Goal: Transaction & Acquisition: Purchase product/service

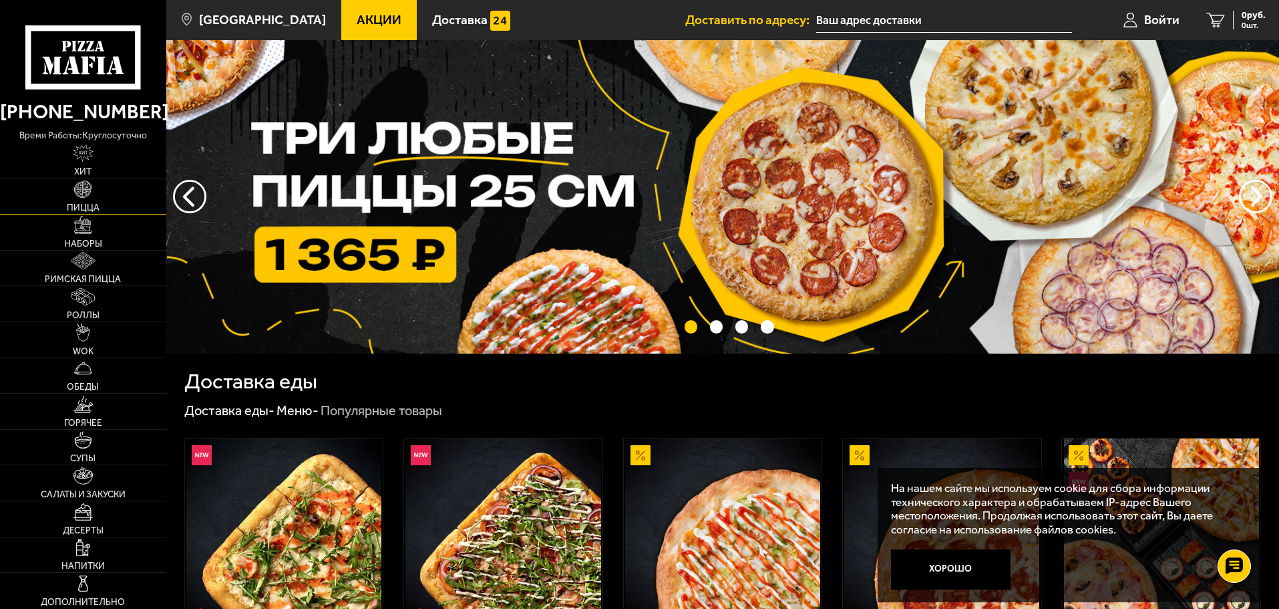
click at [86, 198] on link "Пицца" at bounding box center [83, 195] width 166 height 35
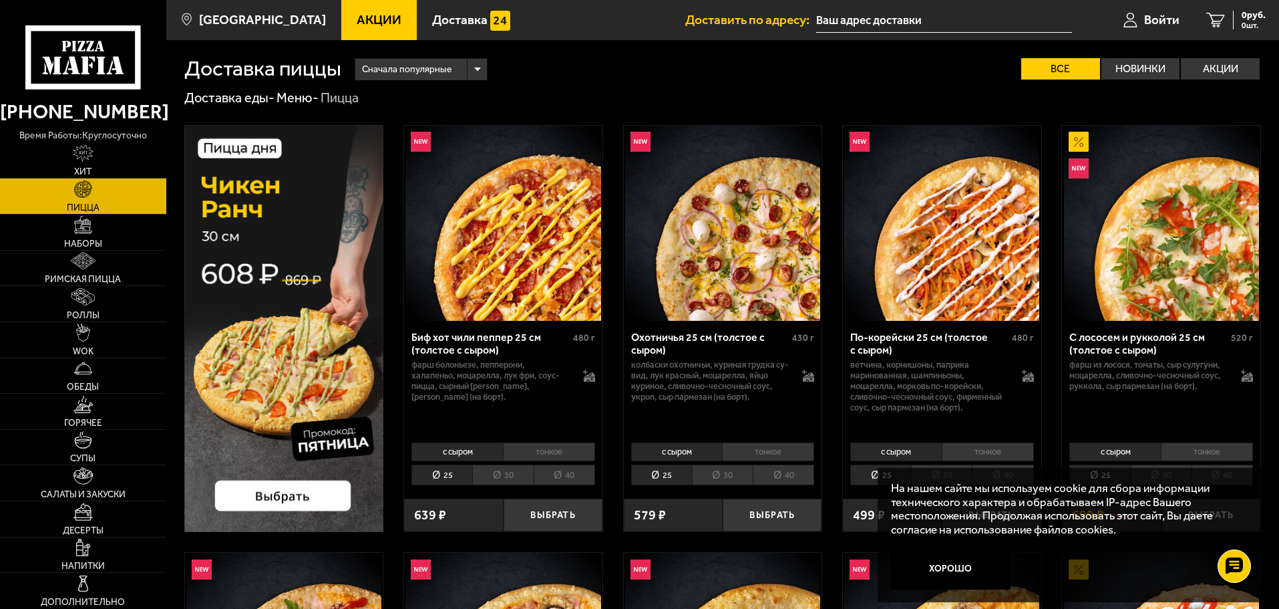
click at [500, 480] on li "30" at bounding box center [502, 474] width 61 height 21
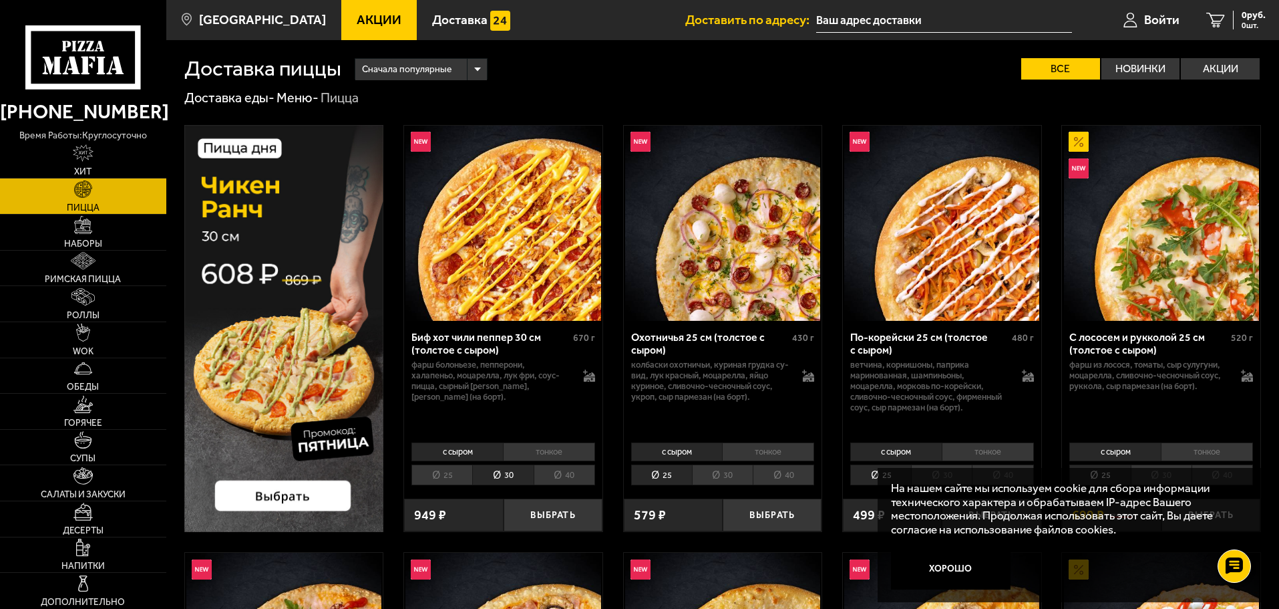
click at [568, 478] on li "40" at bounding box center [564, 474] width 61 height 21
click at [507, 479] on li "30" at bounding box center [502, 474] width 61 height 21
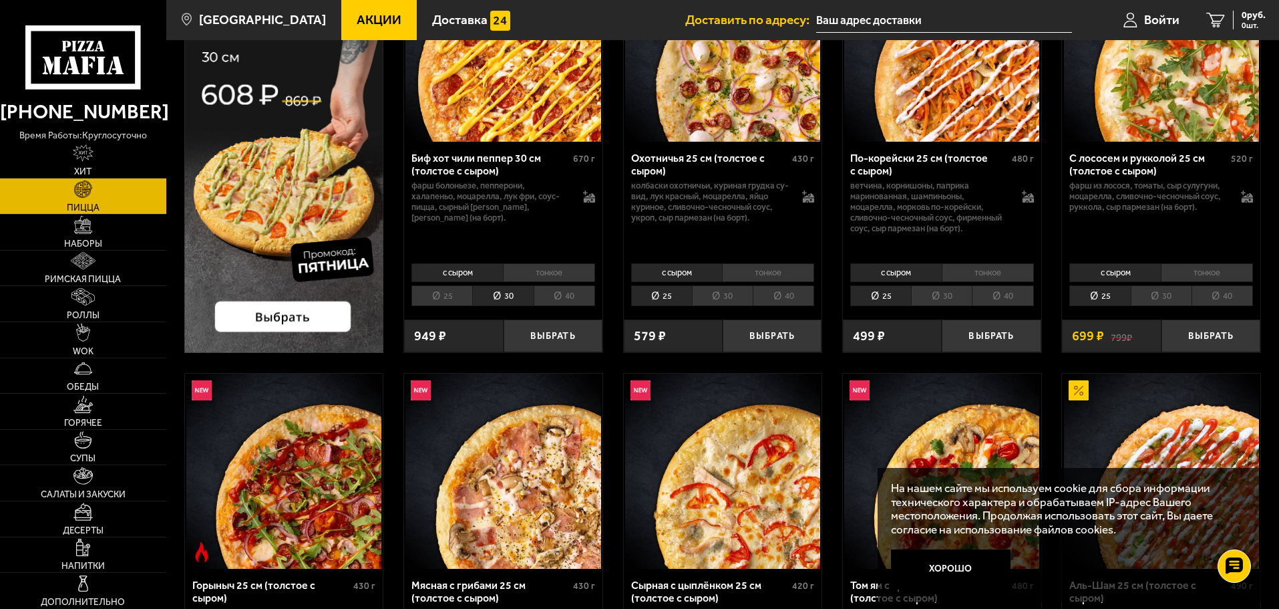
scroll to position [200, 0]
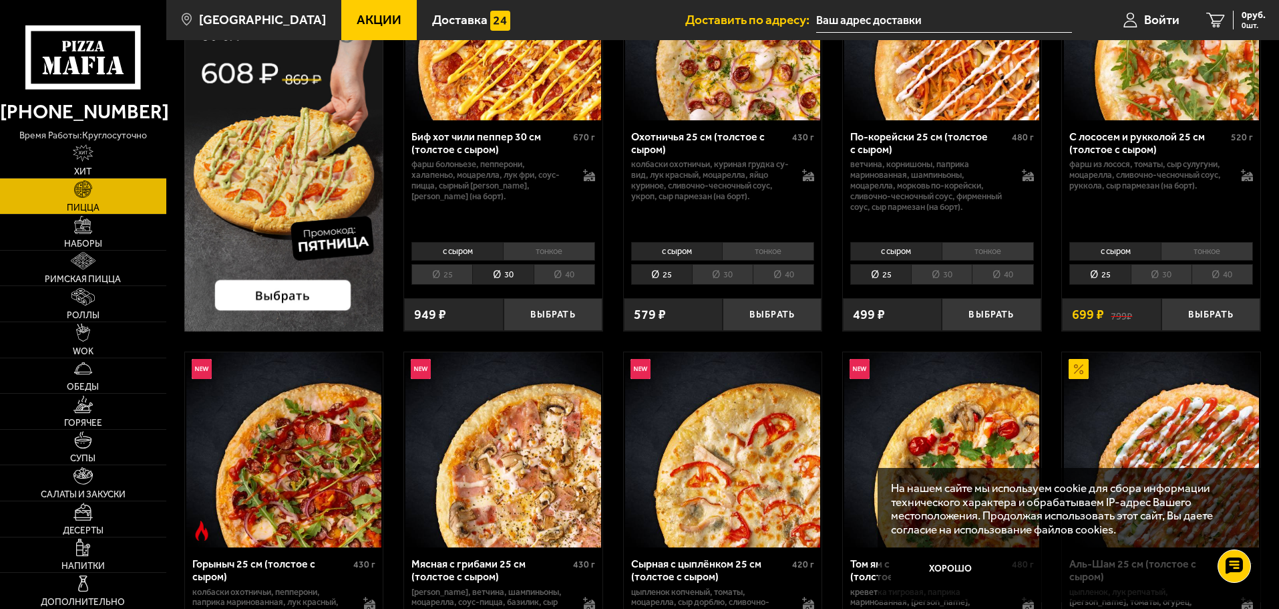
click at [730, 269] on li "30" at bounding box center [722, 274] width 61 height 21
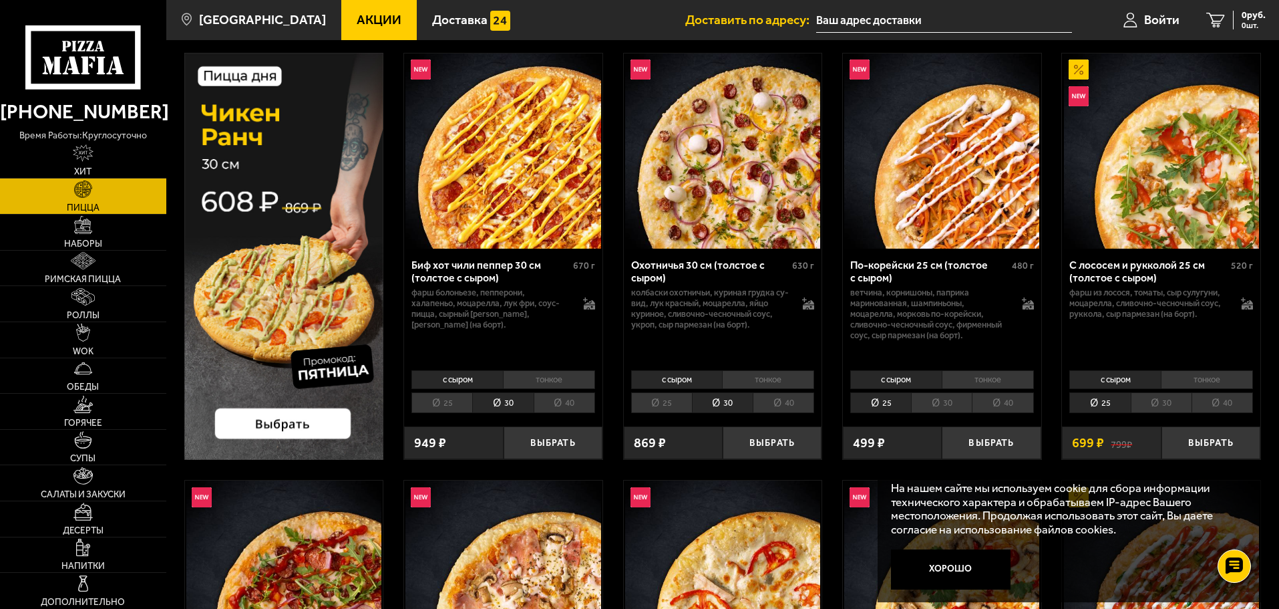
scroll to position [67, 0]
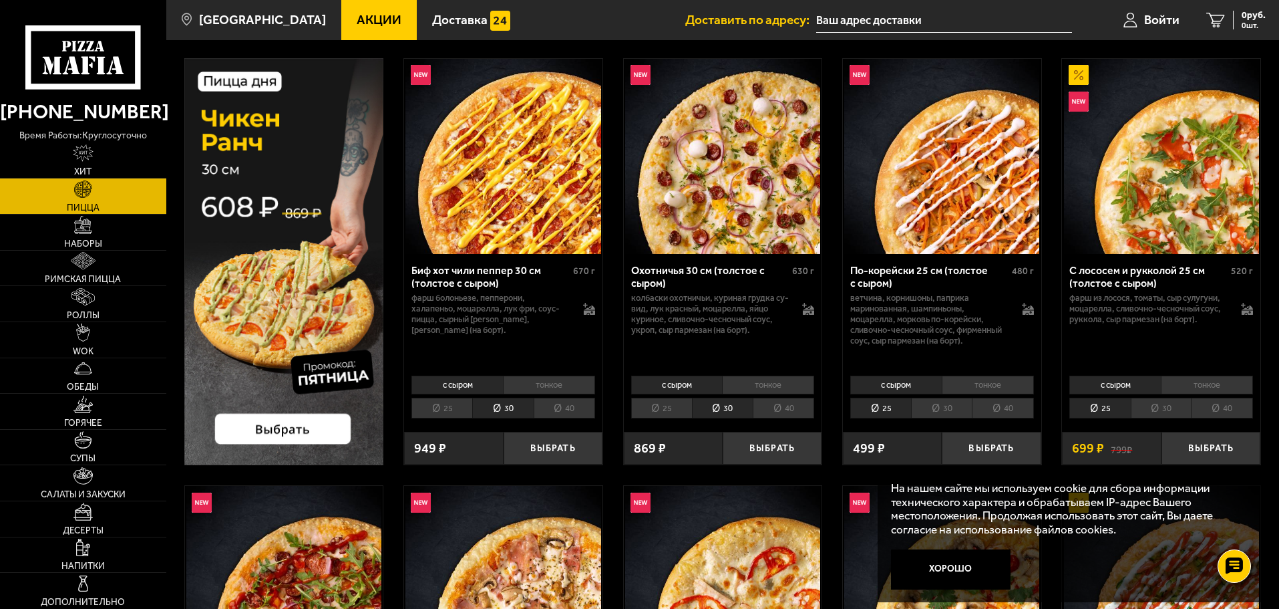
click at [929, 408] on li "30" at bounding box center [941, 407] width 61 height 21
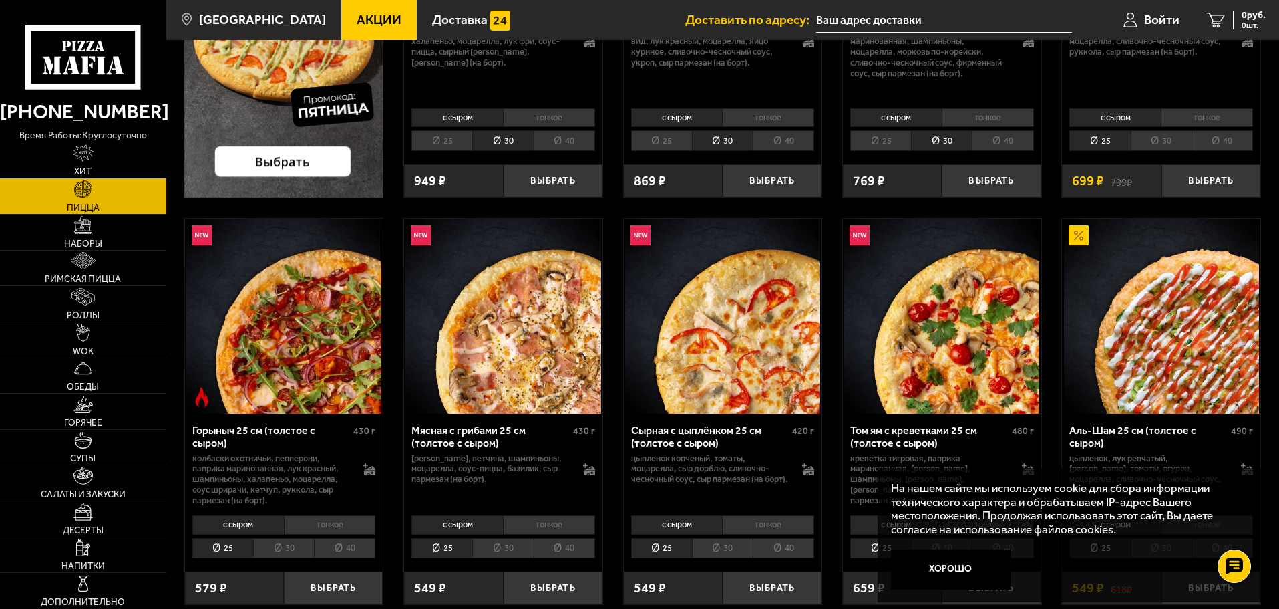
scroll to position [401, 0]
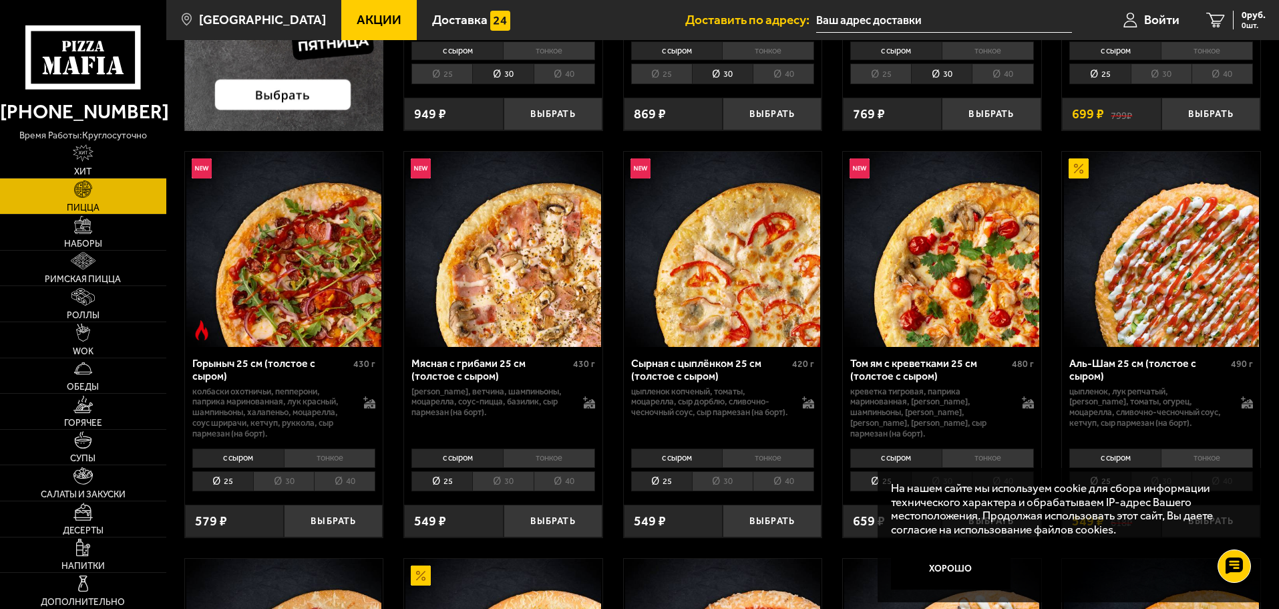
click at [490, 478] on li "30" at bounding box center [502, 481] width 61 height 21
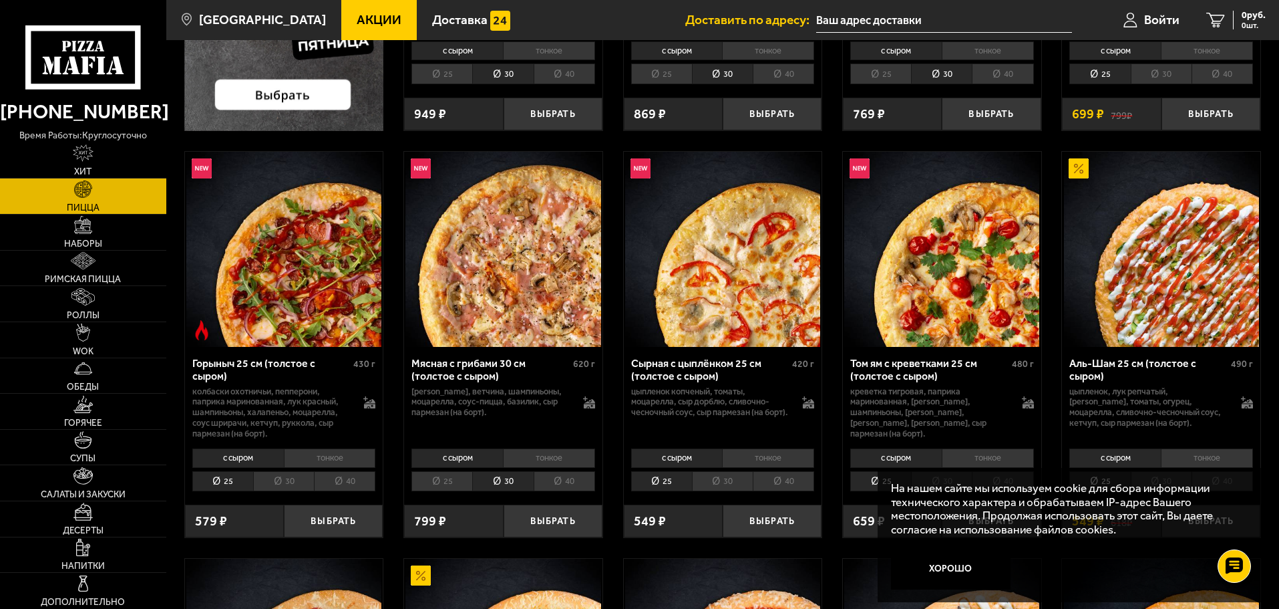
click at [561, 484] on li "40" at bounding box center [564, 481] width 61 height 21
click at [513, 484] on li "30" at bounding box center [502, 481] width 61 height 21
click at [73, 226] on link "Наборы" at bounding box center [83, 231] width 166 height 35
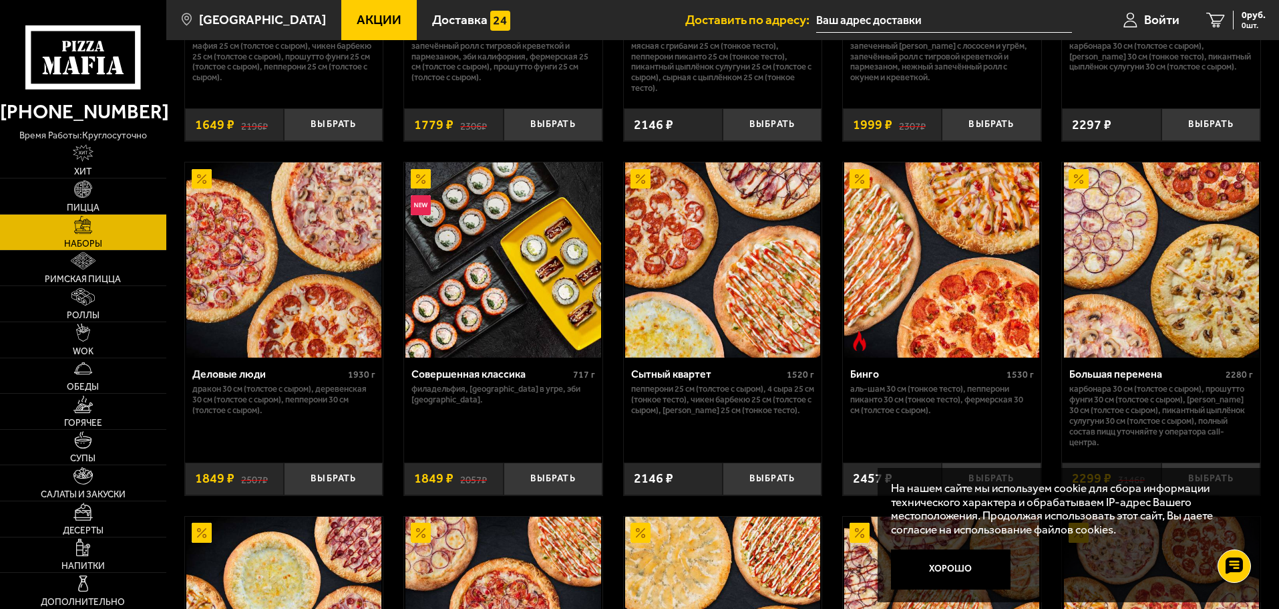
scroll to position [1336, 0]
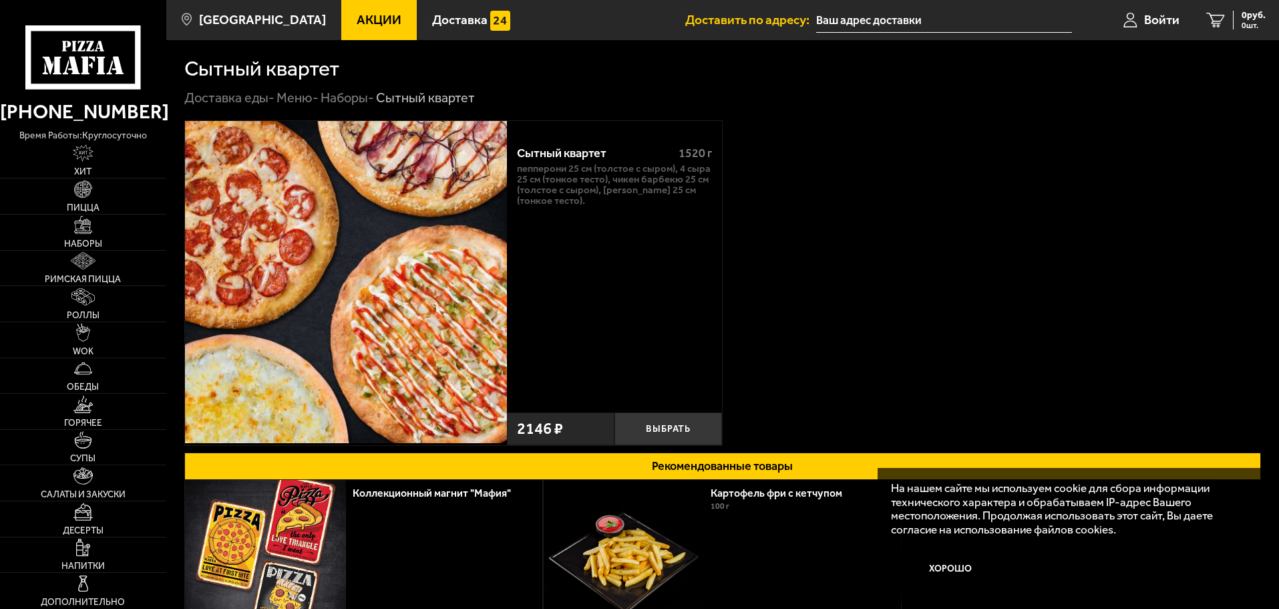
click at [411, 284] on img at bounding box center [346, 282] width 322 height 322
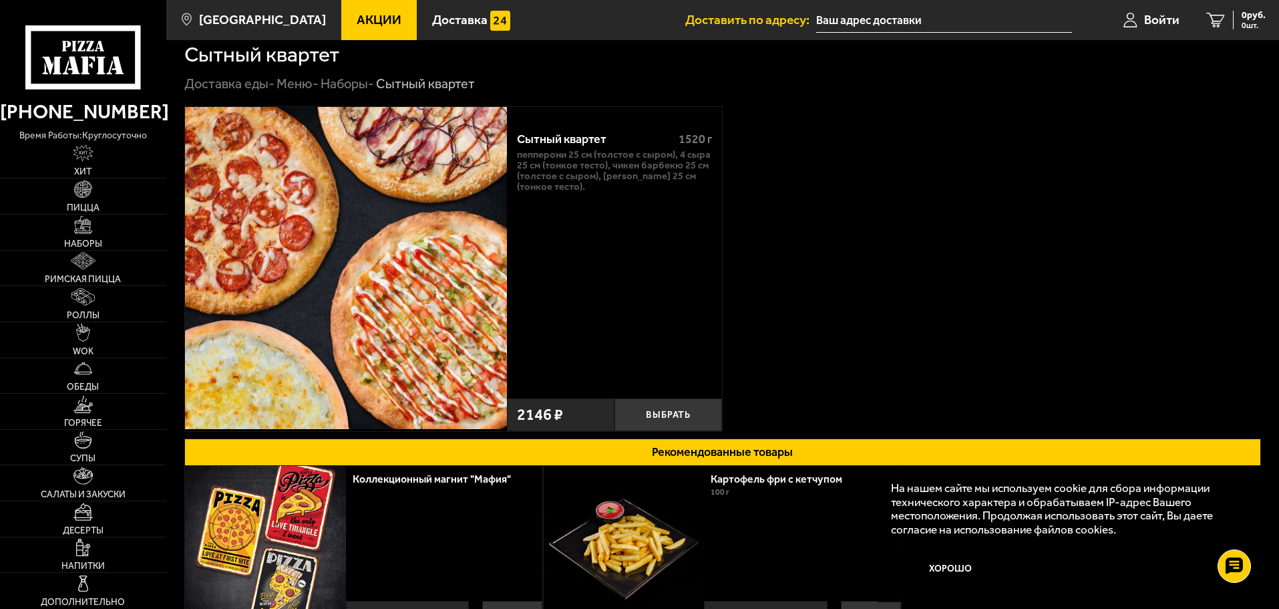
scroll to position [9, 0]
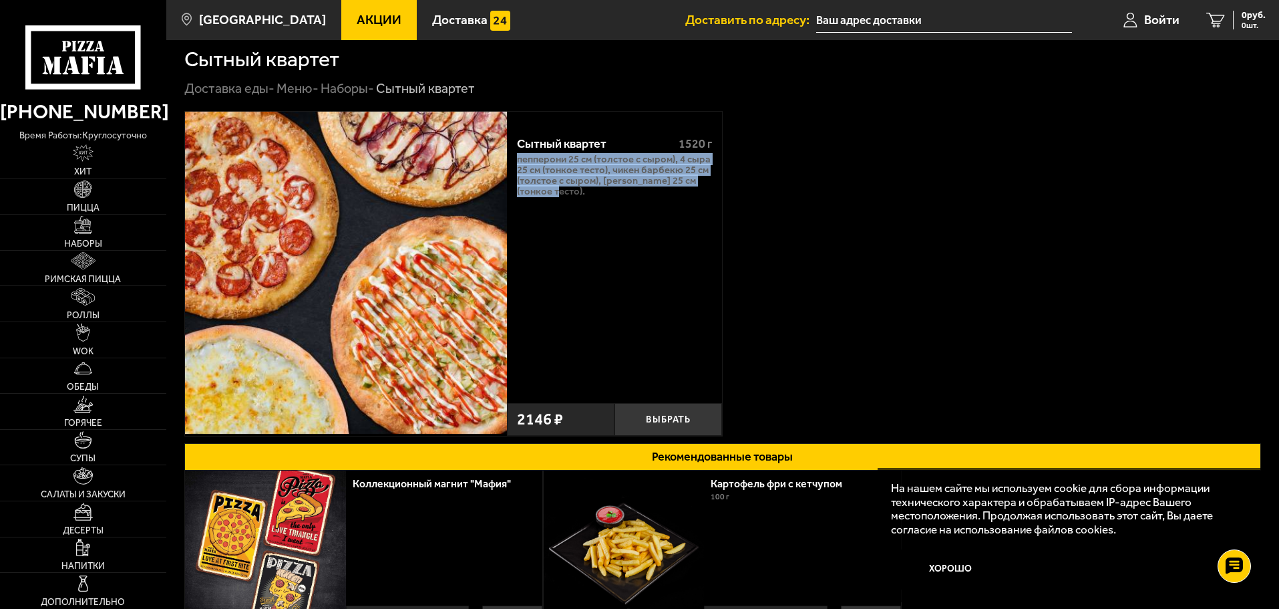
drag, startPoint x: 550, startPoint y: 197, endPoint x: 512, endPoint y: 163, distance: 50.6
click at [512, 163] on div "Сытный квартет 1520 г Пепперони 25 см (толстое с сыром), 4 сыра 25 см (тонкое т…" at bounding box center [614, 261] width 215 height 272
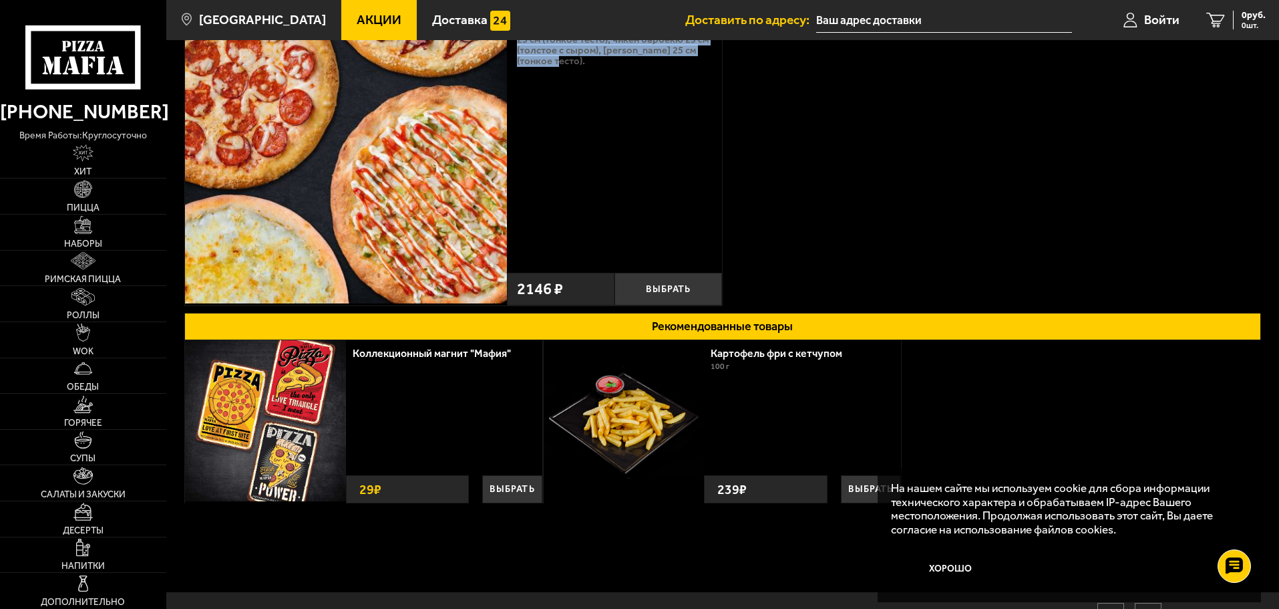
scroll to position [210, 0]
